Goal: Task Accomplishment & Management: Complete application form

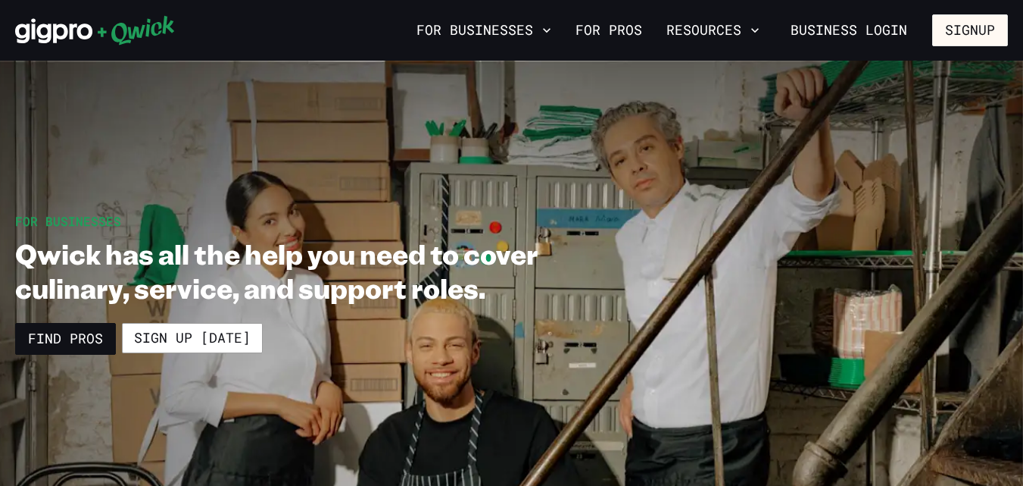
click at [140, 346] on link "Sign up [DATE]" at bounding box center [192, 338] width 141 height 30
click at [983, 32] on button "Signup" at bounding box center [971, 30] width 76 height 32
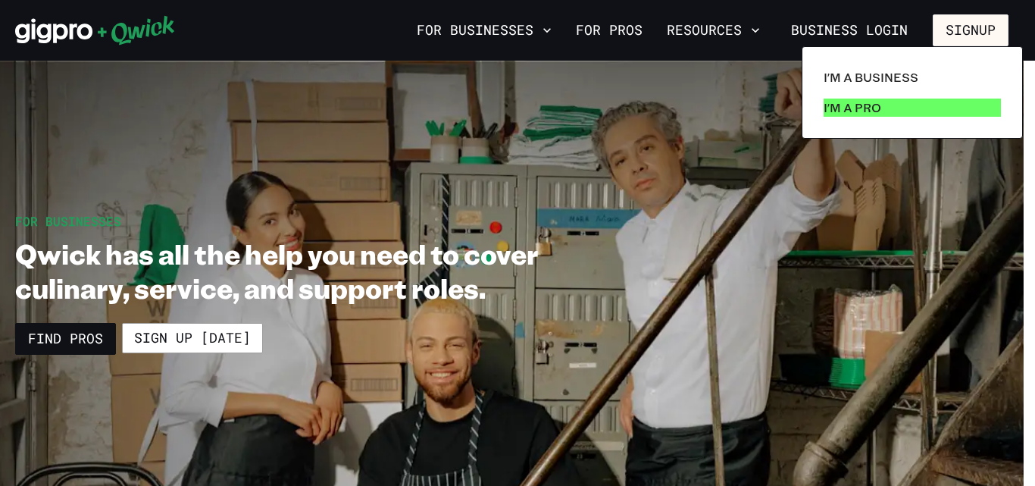
click at [841, 107] on p "I'm a Pro" at bounding box center [852, 107] width 58 height 18
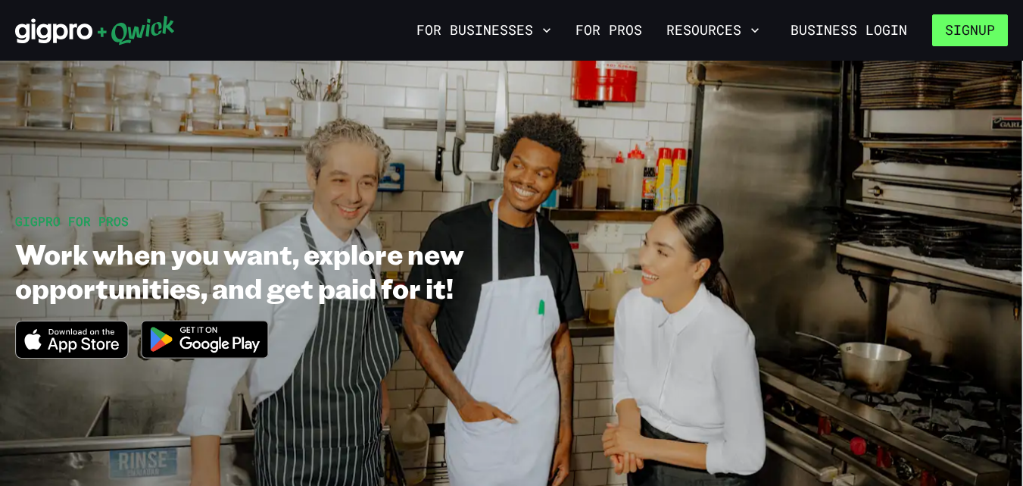
click at [977, 25] on button "Signup" at bounding box center [971, 30] width 76 height 32
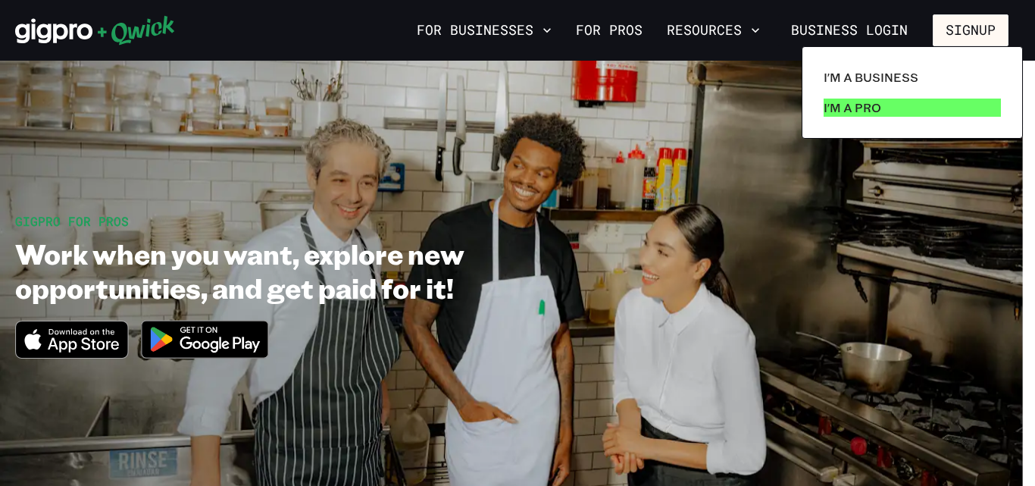
click at [957, 107] on link "I'm a Pro" at bounding box center [911, 107] width 189 height 30
click at [836, 109] on p "I'm a Pro" at bounding box center [852, 107] width 58 height 18
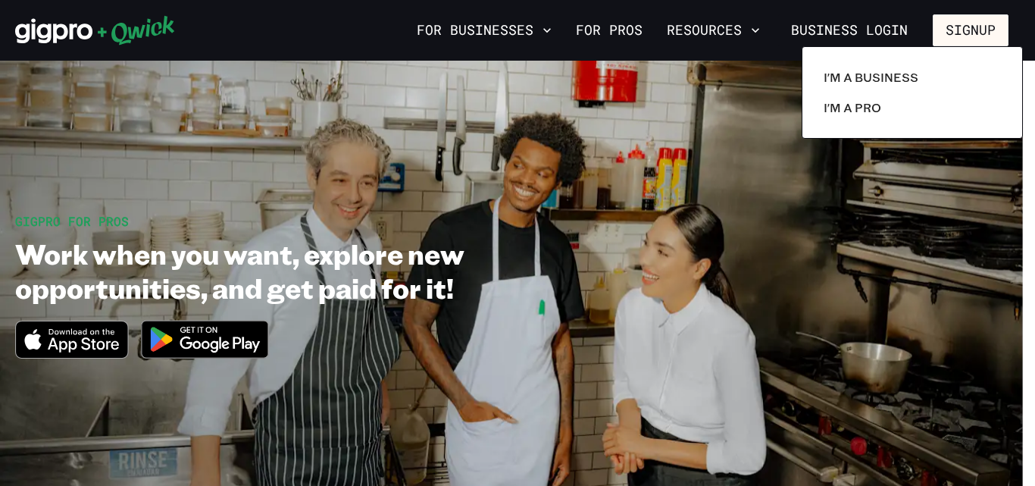
click at [747, 146] on div at bounding box center [517, 243] width 1035 height 486
